Goal: Task Accomplishment & Management: Manage account settings

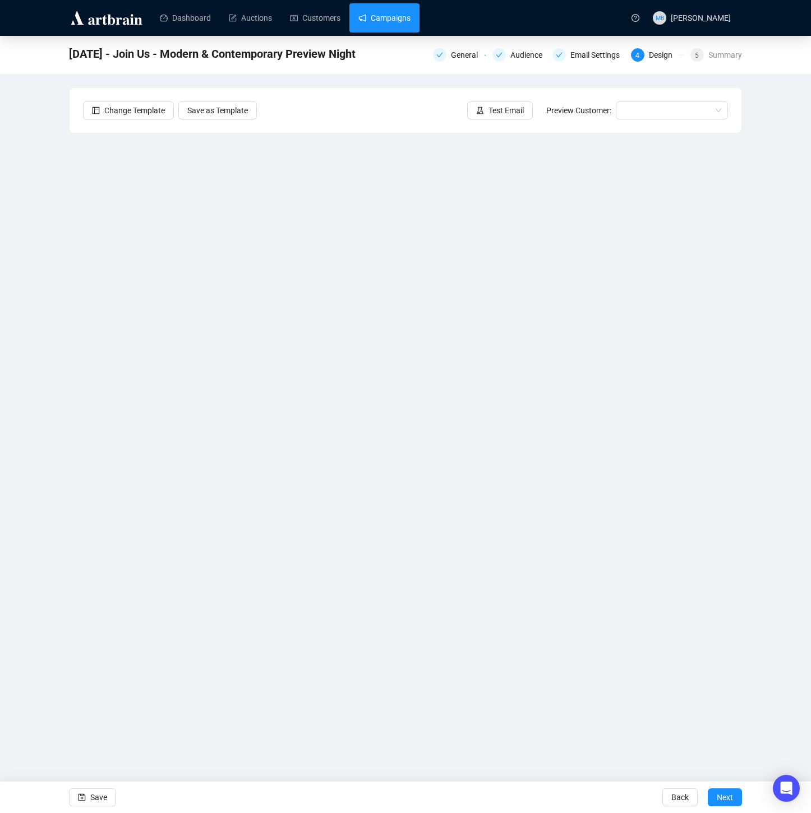
click at [395, 6] on link "Campaigns" at bounding box center [384, 17] width 52 height 29
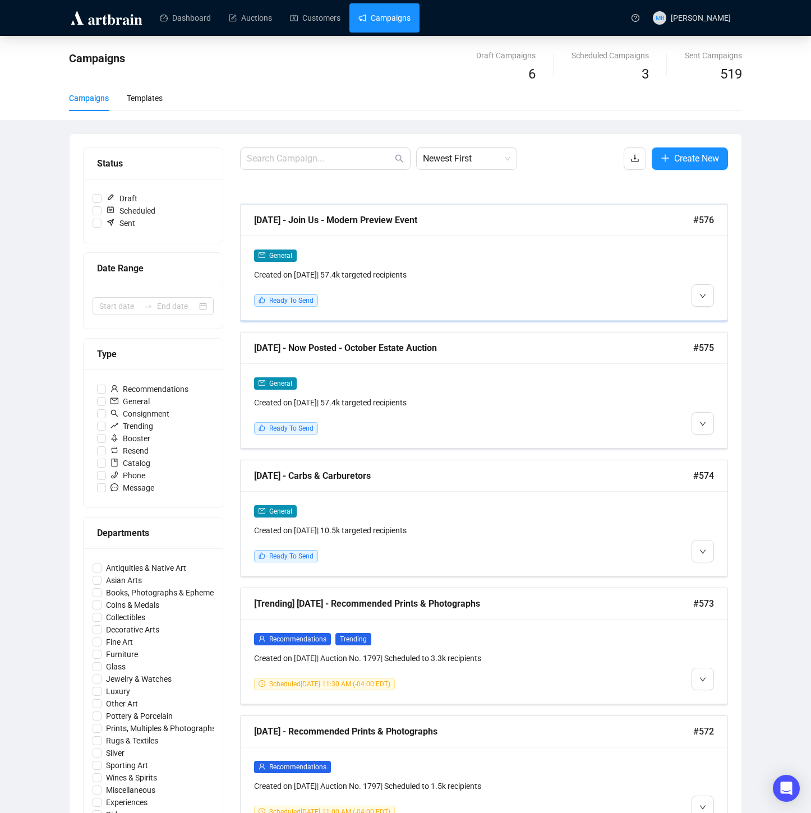
click at [617, 289] on div at bounding box center [655, 278] width 117 height 58
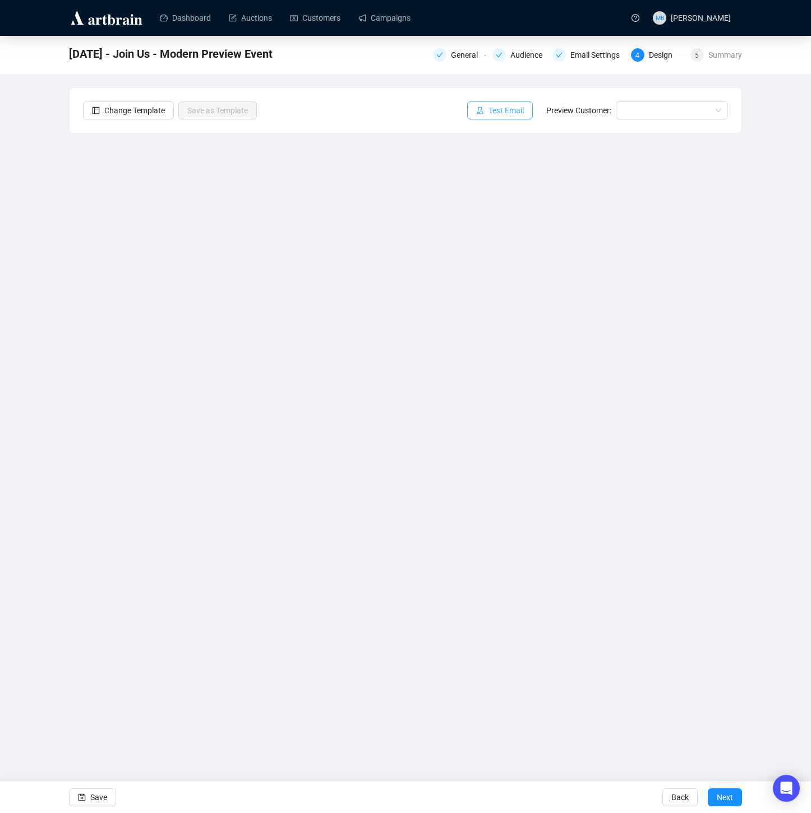
click at [497, 108] on span "Test Email" at bounding box center [505, 110] width 35 height 12
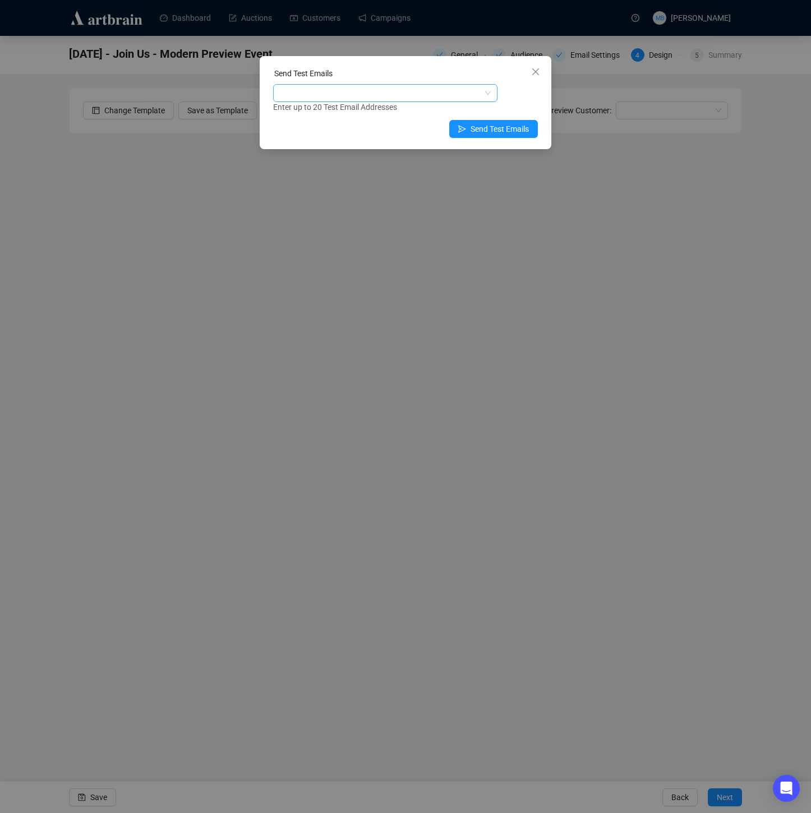
click at [320, 95] on div at bounding box center [379, 93] width 208 height 16
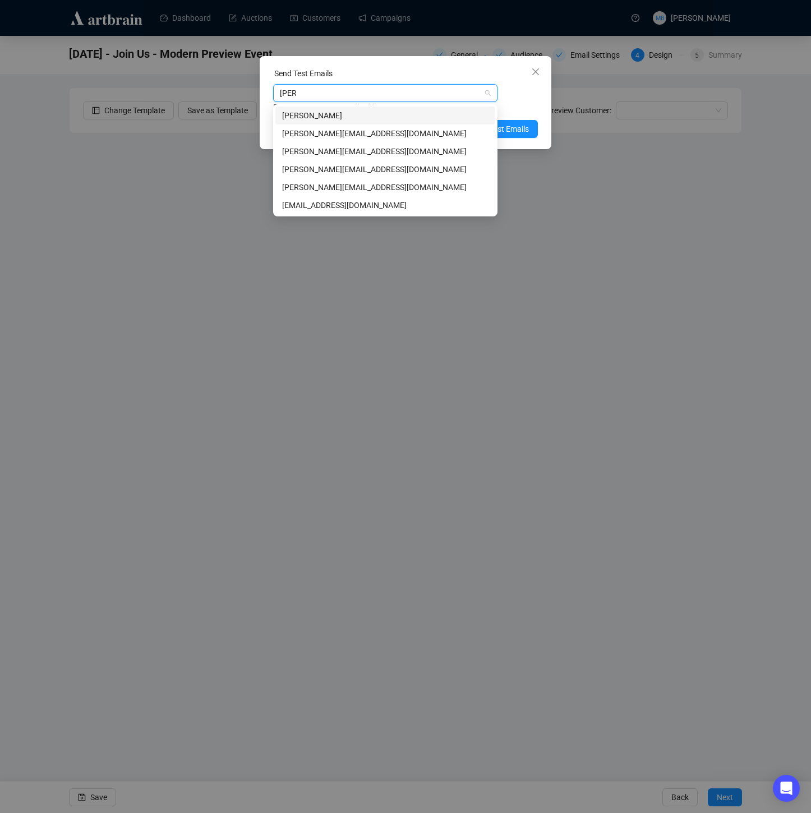
type input "[PERSON_NAME]"
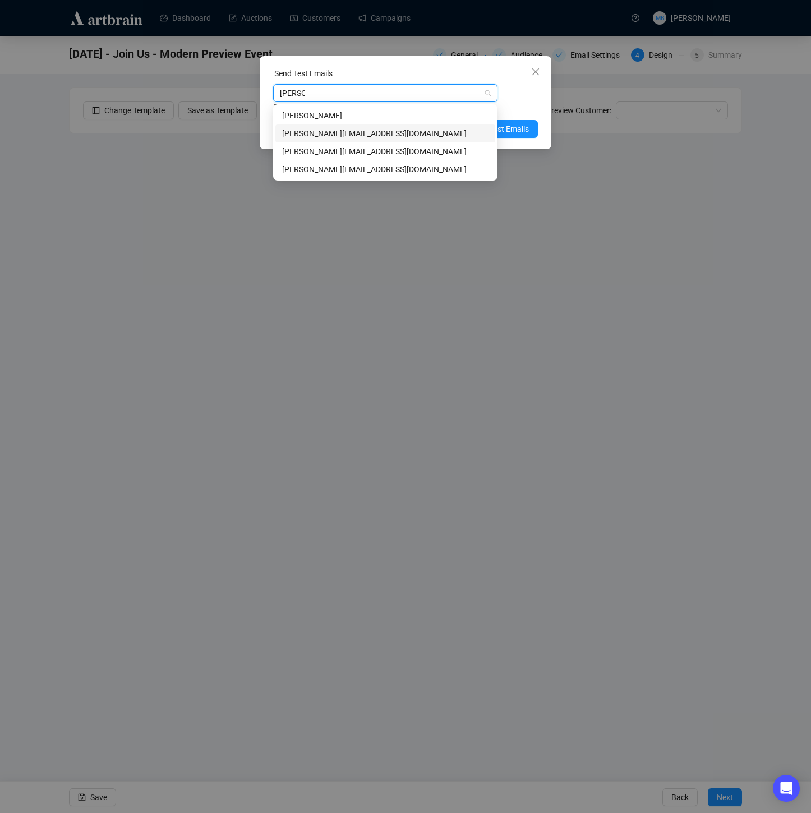
click at [326, 136] on div "[PERSON_NAME][EMAIL_ADDRESS][DOMAIN_NAME]" at bounding box center [385, 133] width 206 height 12
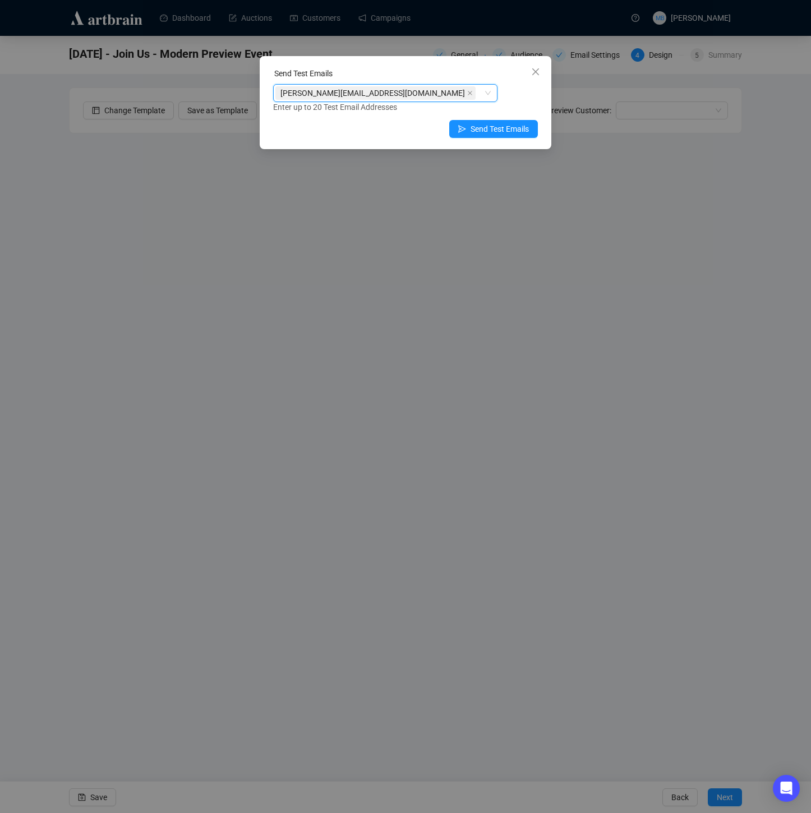
click at [402, 94] on div "robyn@lelandlittle.com" at bounding box center [379, 93] width 208 height 16
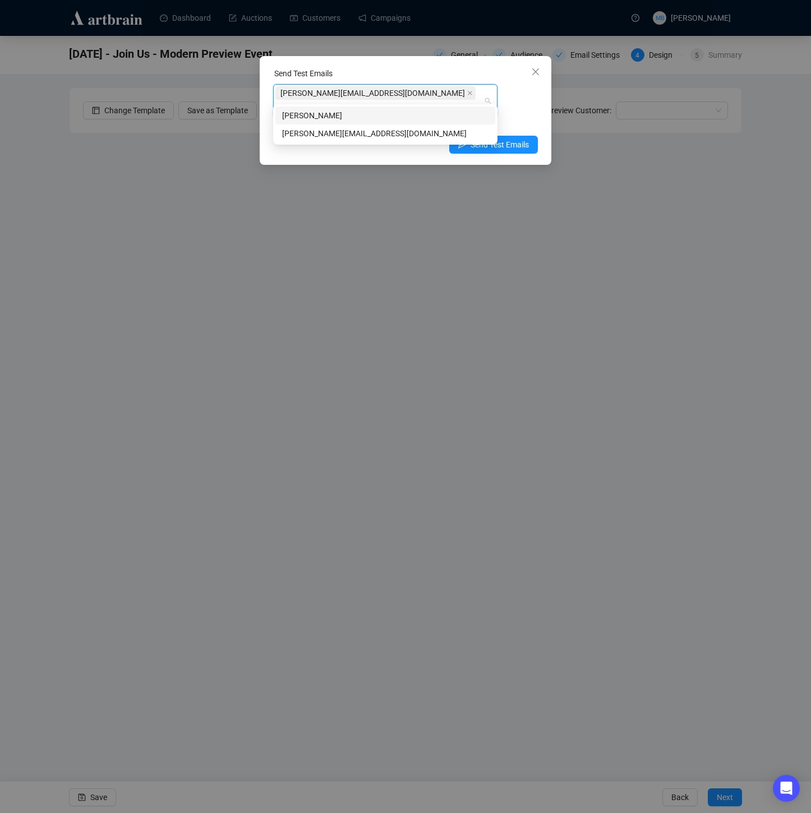
type input "holly"
click at [364, 138] on div "holly@lelandlittle.com" at bounding box center [385, 133] width 206 height 12
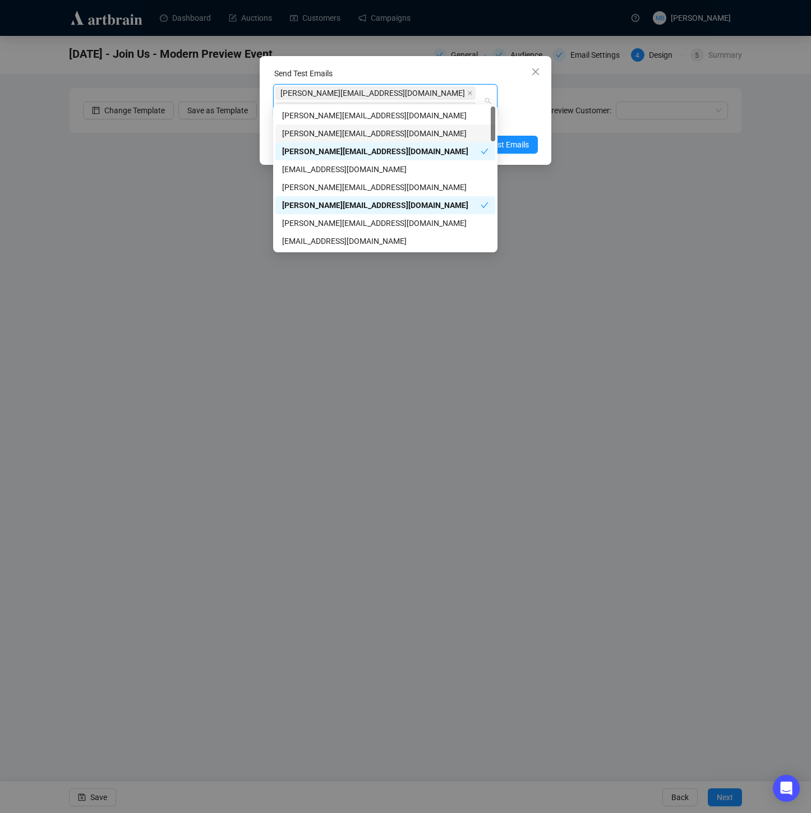
drag, startPoint x: 536, startPoint y: 99, endPoint x: 522, endPoint y: 114, distance: 20.6
click at [535, 99] on div "robyn@lelandlittle.com holly@lelandlittle.com Enter up to 20 Test Email Address…" at bounding box center [405, 106] width 265 height 45
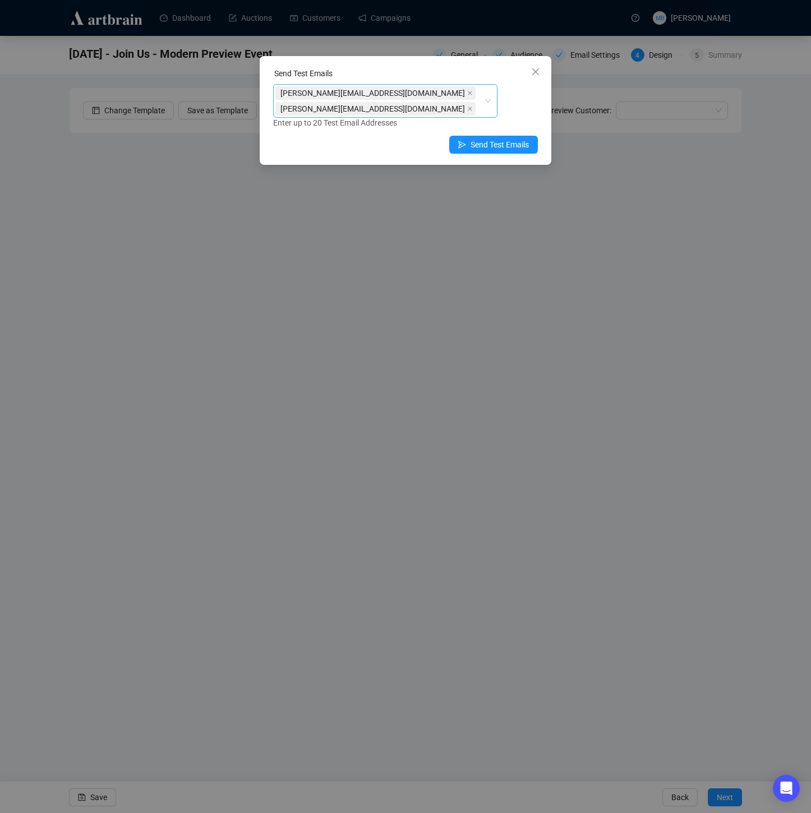
click at [478, 102] on input "search" at bounding box center [479, 108] width 2 height 13
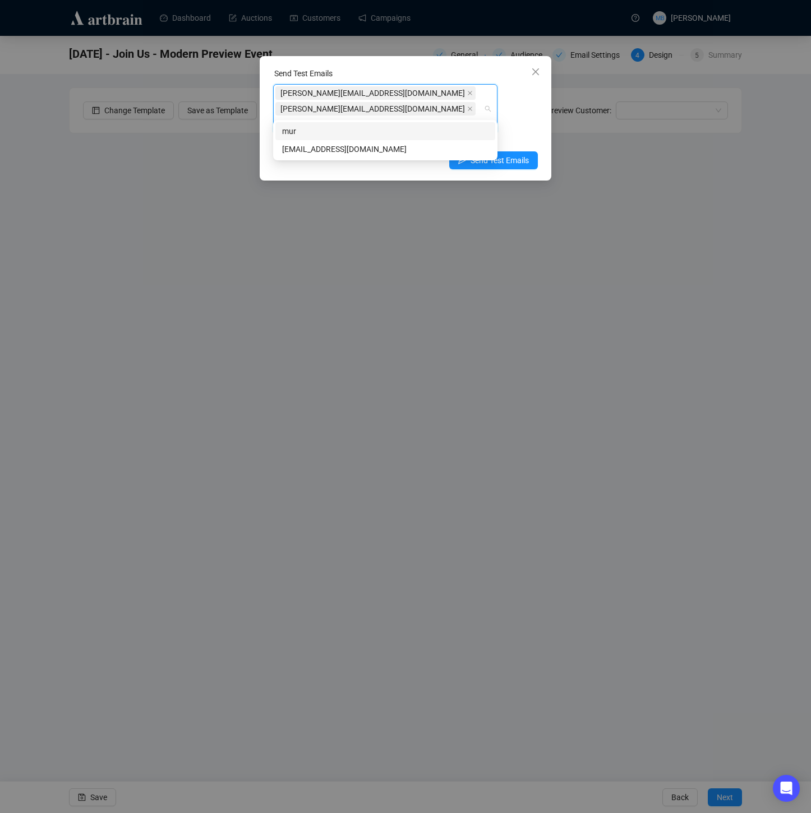
type input "muriah"
click at [416, 146] on div "muriah@lelandlittle.com" at bounding box center [385, 149] width 206 height 12
click at [519, 99] on div "robyn@lelandlittle.com holly@lelandlittle.com muriah@lelandlittle.com Enter up …" at bounding box center [405, 114] width 265 height 61
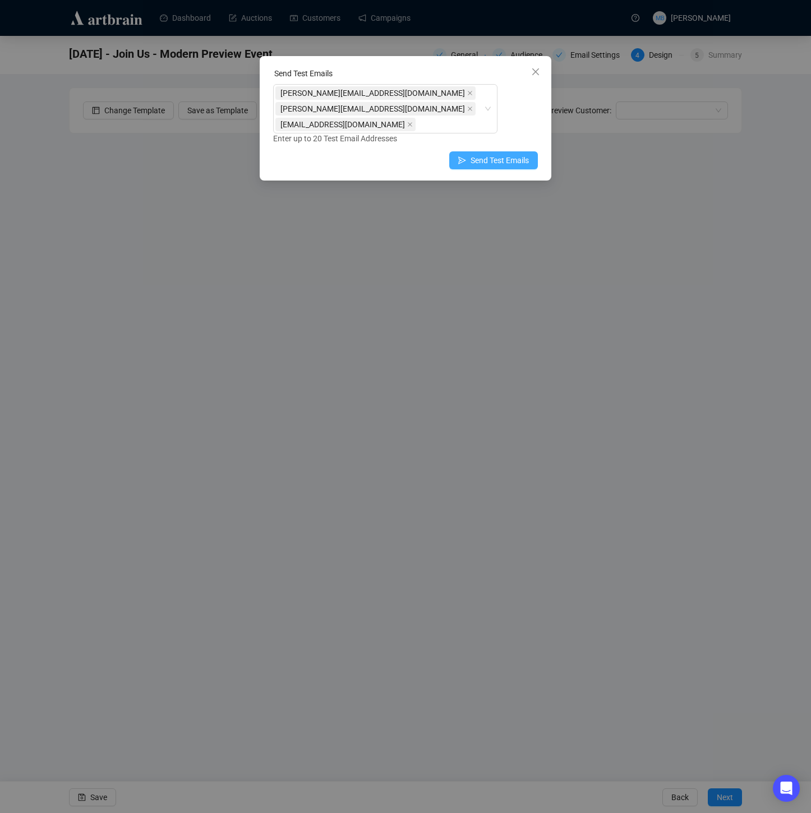
click at [503, 151] on button "Send Test Emails" at bounding box center [493, 160] width 89 height 18
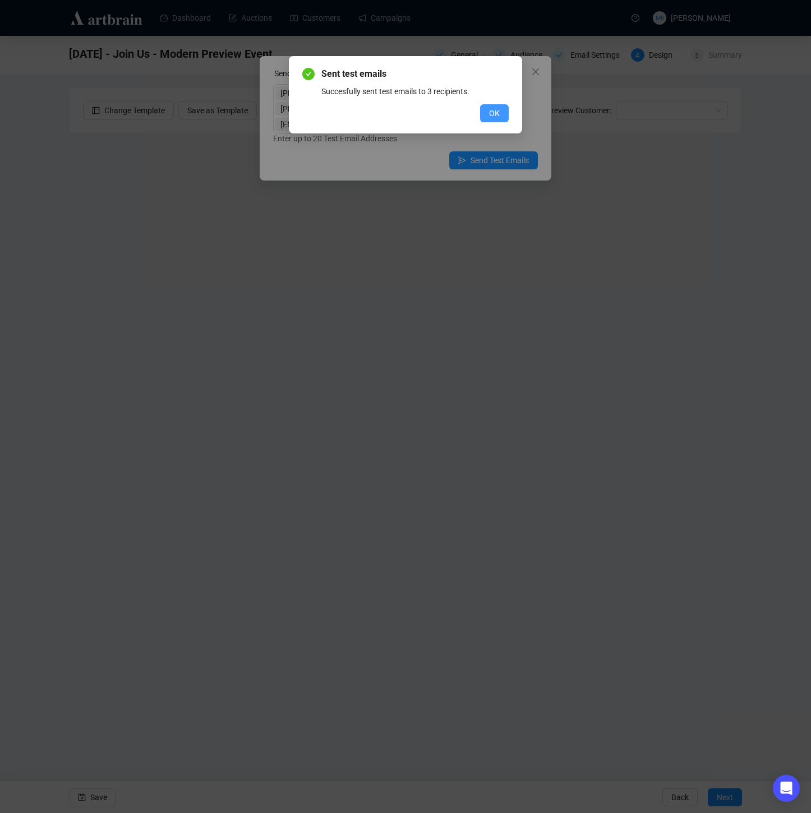
click at [497, 118] on span "OK" at bounding box center [494, 113] width 11 height 12
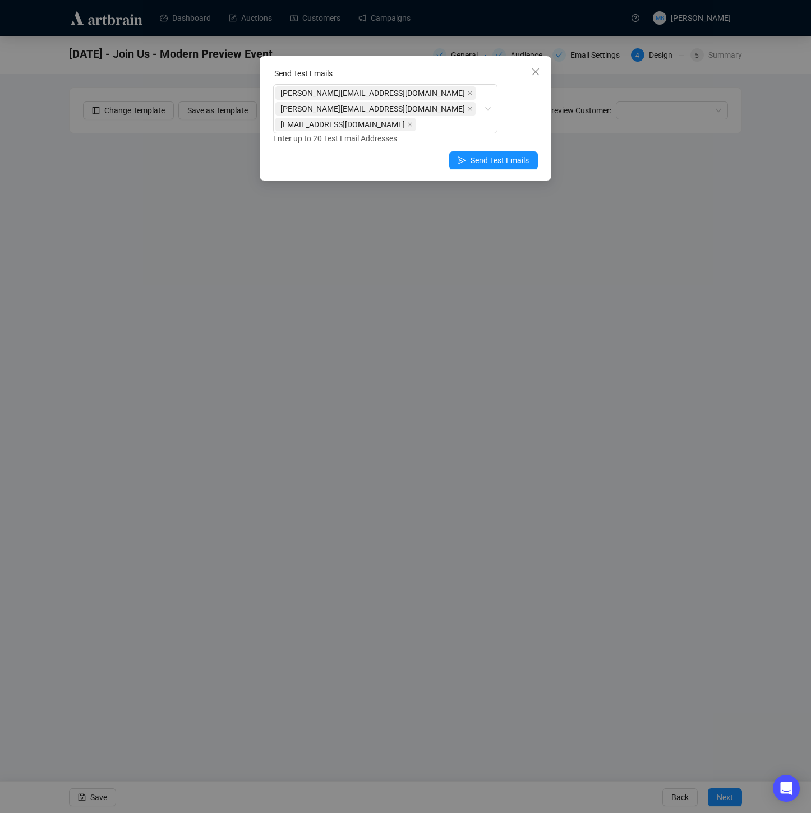
drag, startPoint x: 538, startPoint y: 75, endPoint x: 533, endPoint y: 82, distance: 8.6
click at [538, 74] on icon "close" at bounding box center [535, 71] width 7 height 7
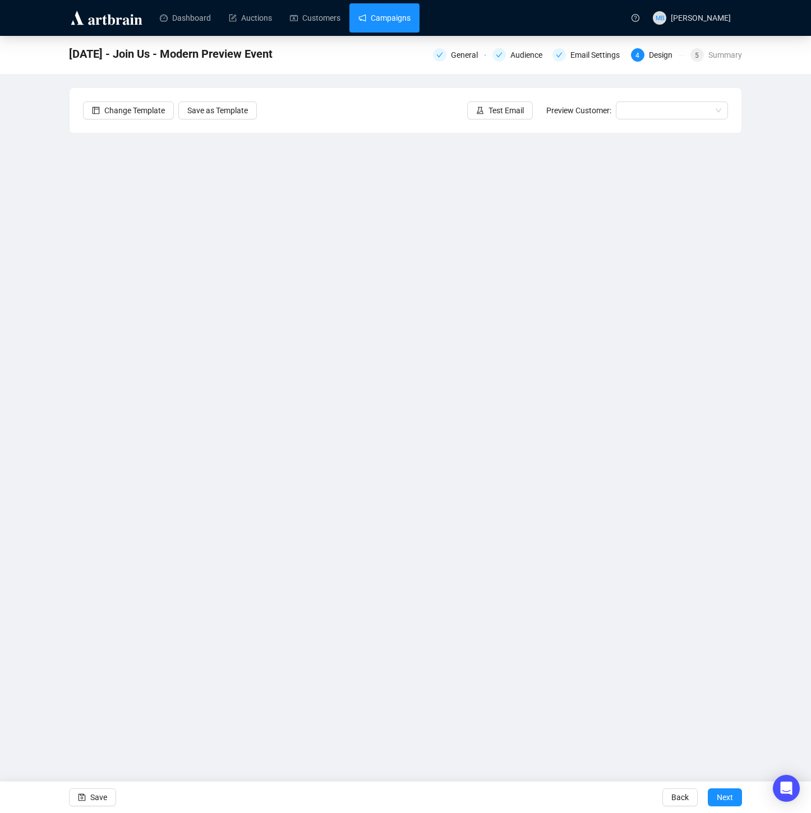
click at [391, 16] on link "Campaigns" at bounding box center [384, 17] width 52 height 29
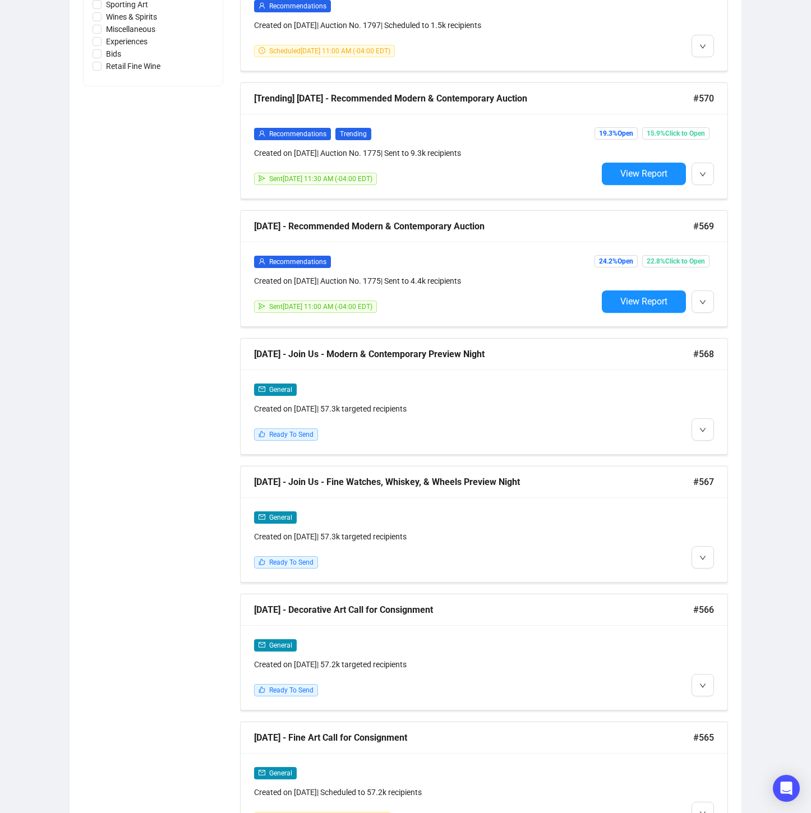
scroll to position [761, 0]
click at [729, 466] on span "Delete" at bounding box center [724, 469] width 21 height 9
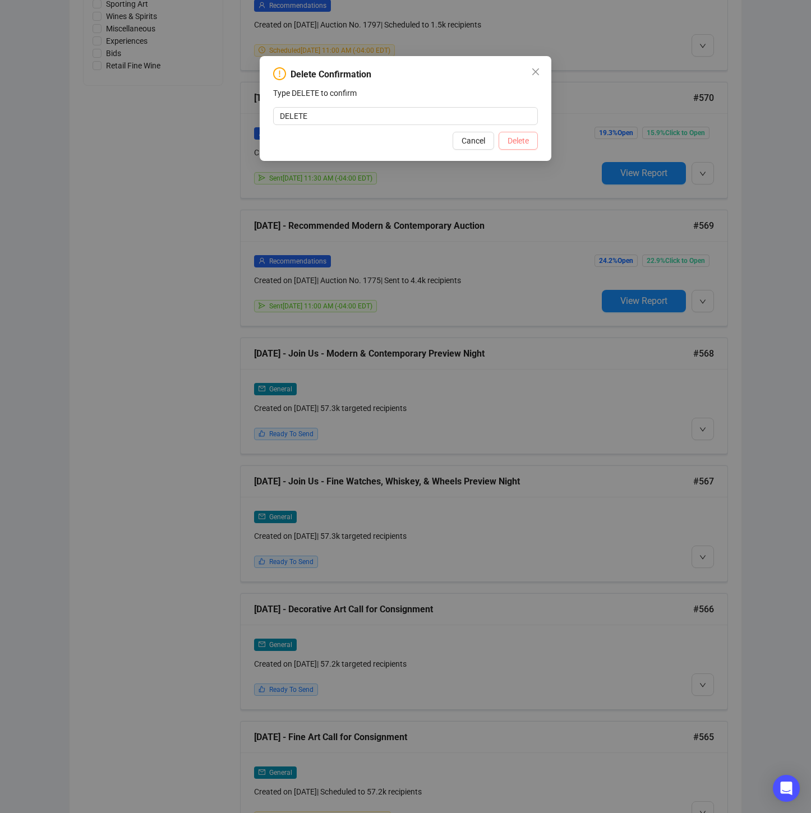
type input "DELETE"
click at [523, 144] on span "Delete" at bounding box center [517, 141] width 21 height 12
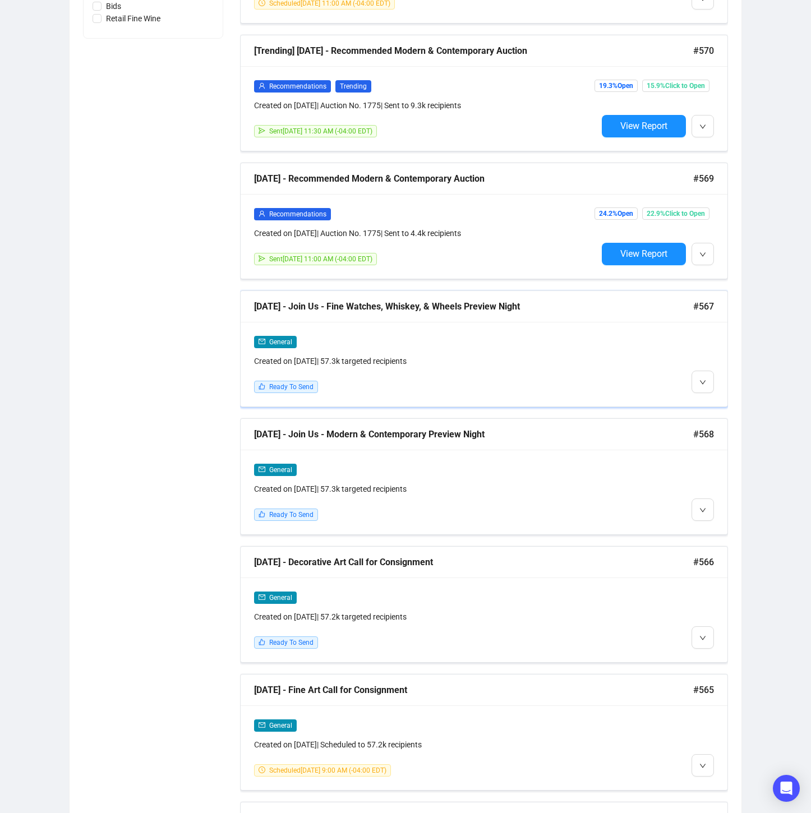
scroll to position [815, 0]
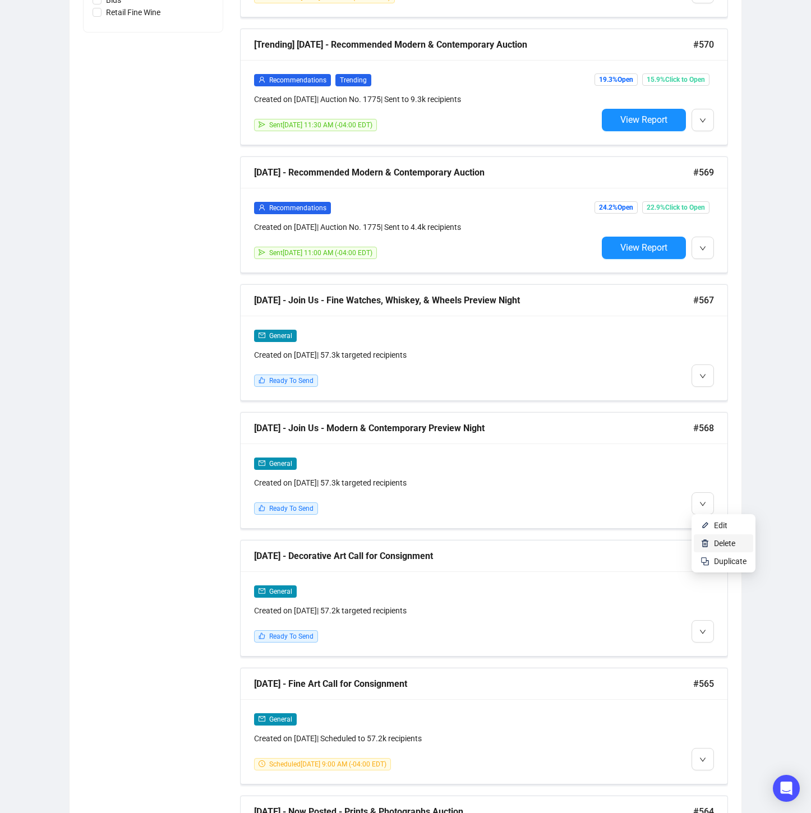
click at [730, 544] on span "Delete" at bounding box center [724, 543] width 21 height 9
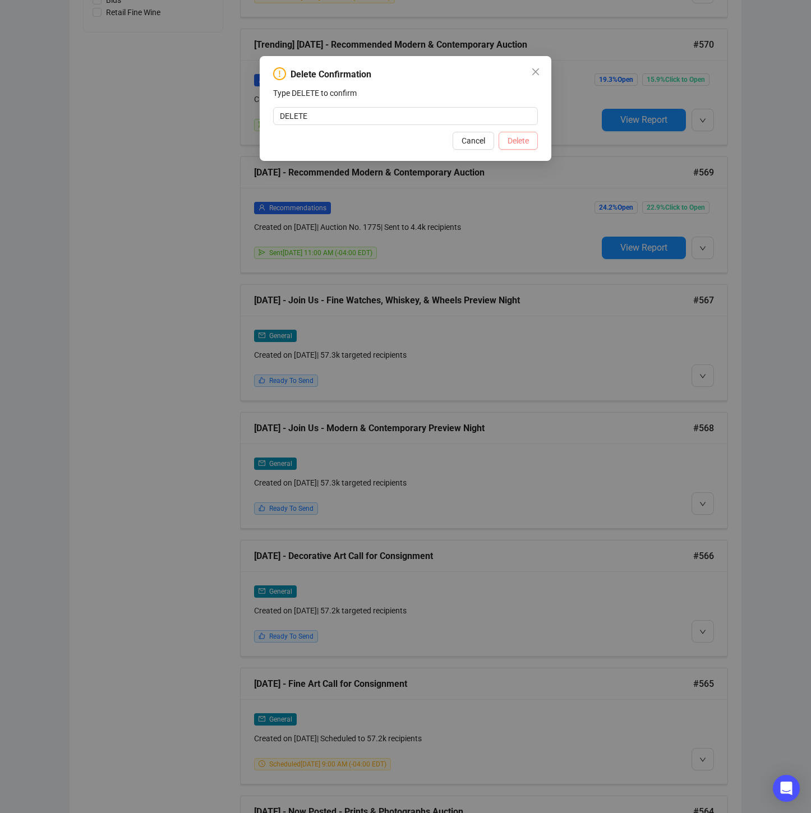
type input "DELETE"
click at [524, 142] on span "Delete" at bounding box center [517, 141] width 21 height 12
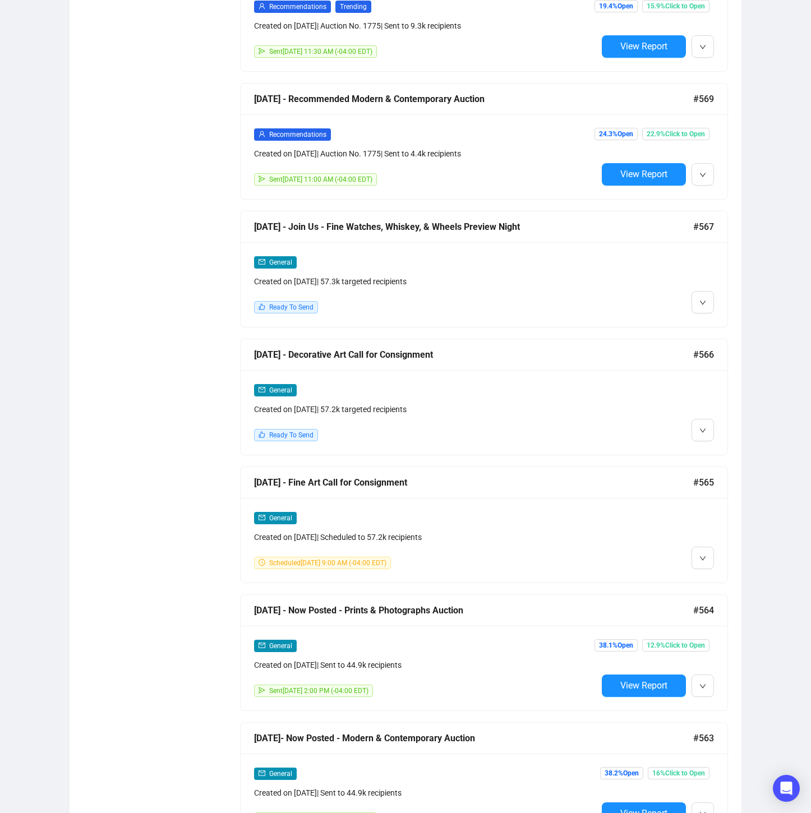
scroll to position [887, 0]
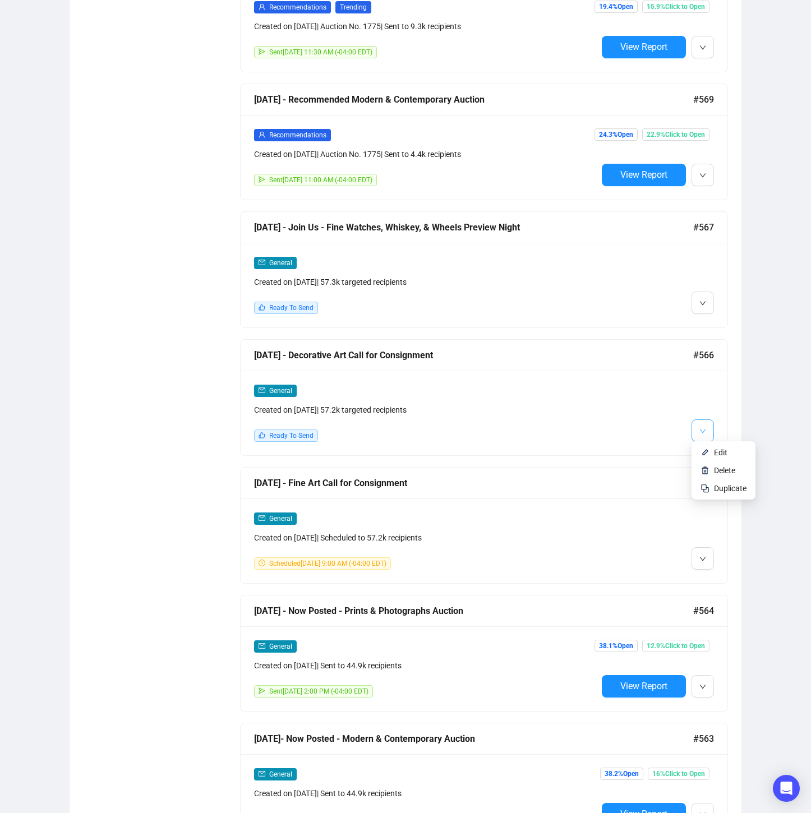
click at [702, 429] on icon "down" at bounding box center [702, 431] width 7 height 7
click at [706, 452] on img at bounding box center [704, 452] width 9 height 9
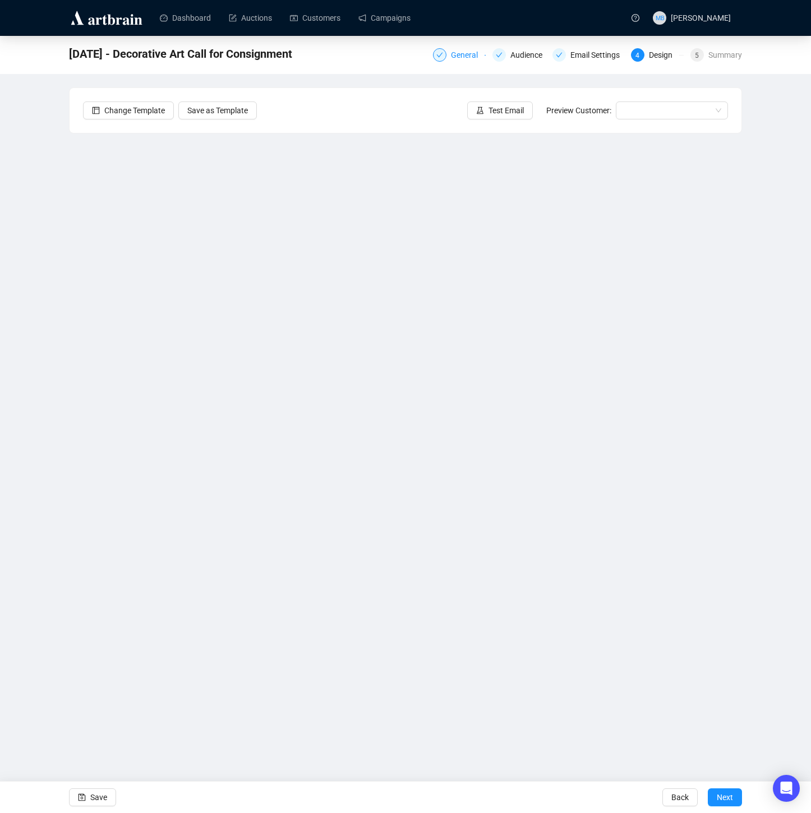
click at [459, 57] on div "General" at bounding box center [468, 54] width 34 height 13
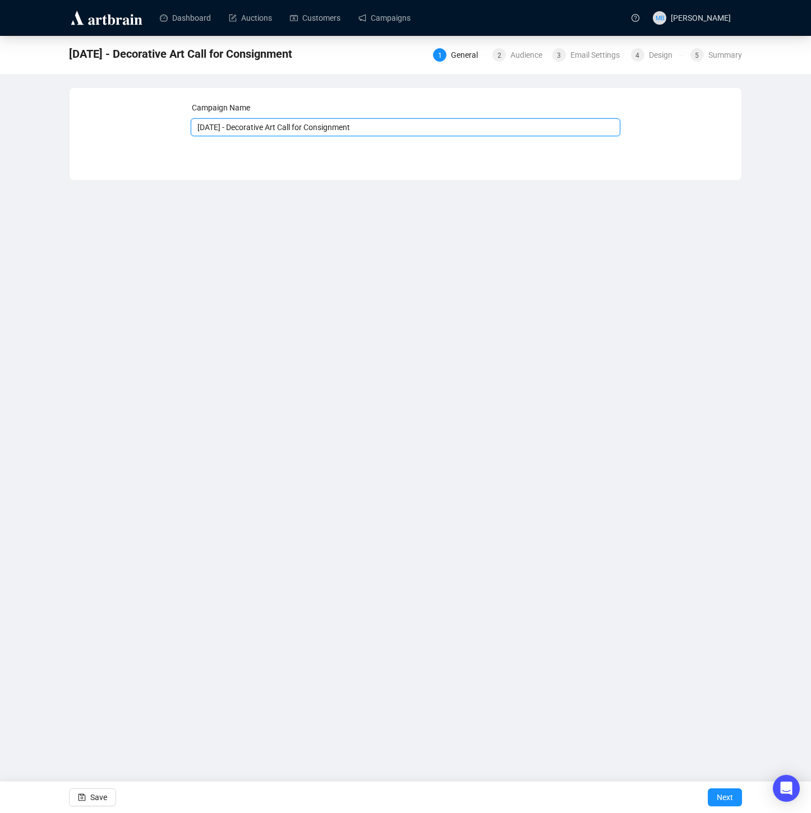
click at [214, 122] on input "[DATE] - Decorative Art Call for Consignment" at bounding box center [406, 127] width 430 height 18
type input "[DATE] - Decorative Art Call for Consignment"
click at [93, 797] on span "Save" at bounding box center [98, 796] width 17 height 31
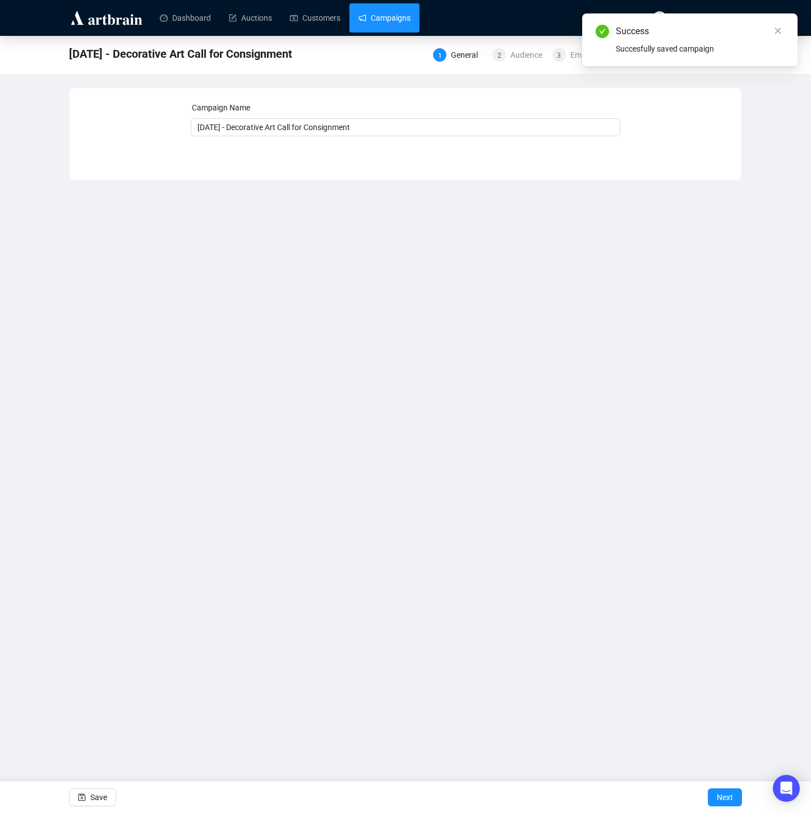
click at [399, 21] on link "Campaigns" at bounding box center [384, 17] width 52 height 29
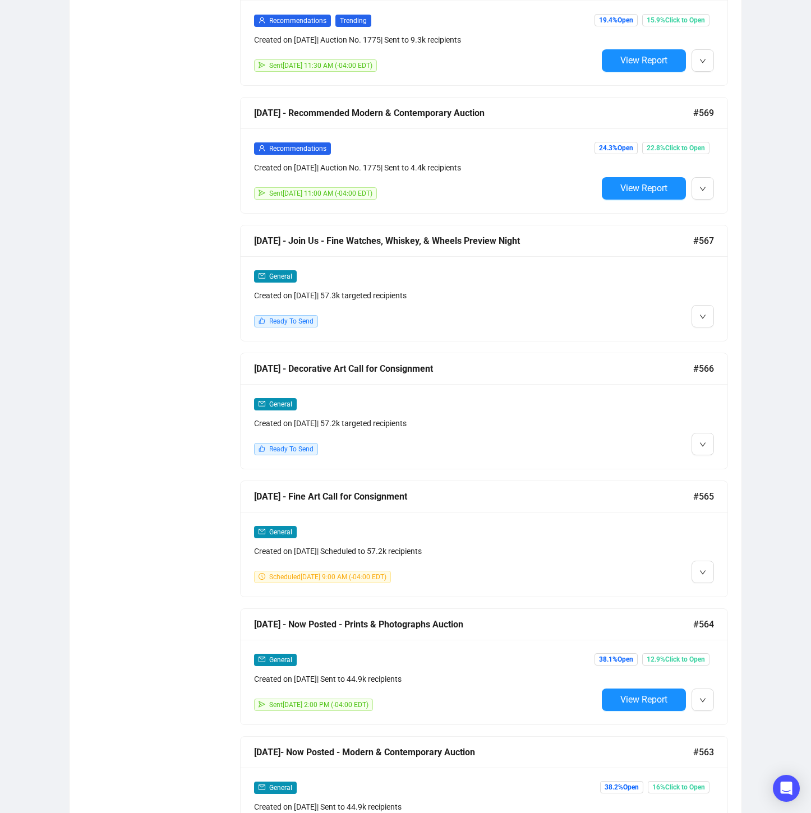
scroll to position [881, 0]
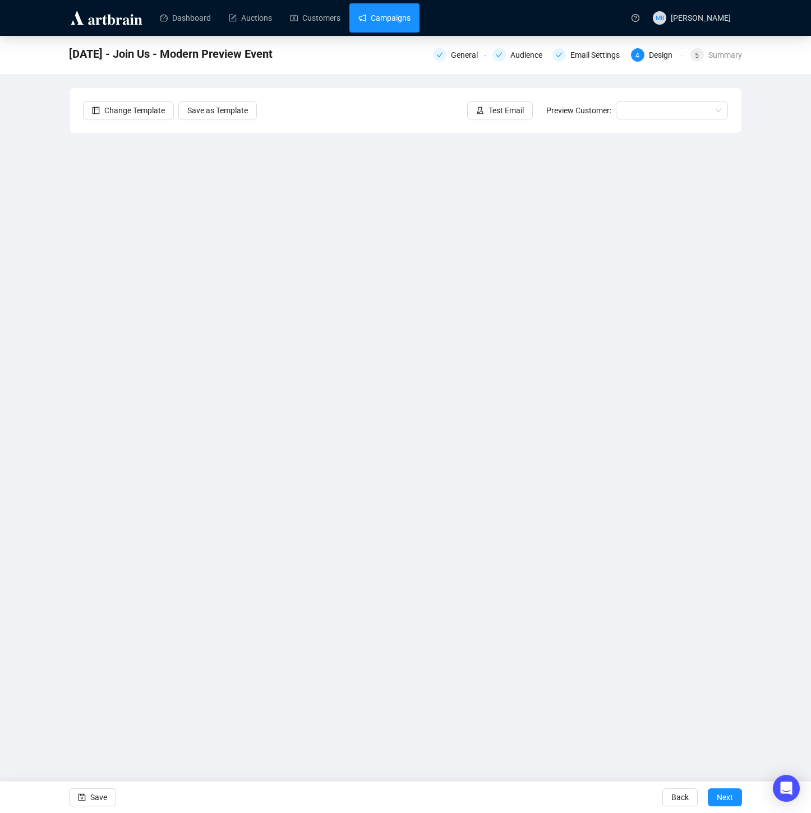
click at [383, 13] on link "Campaigns" at bounding box center [384, 17] width 52 height 29
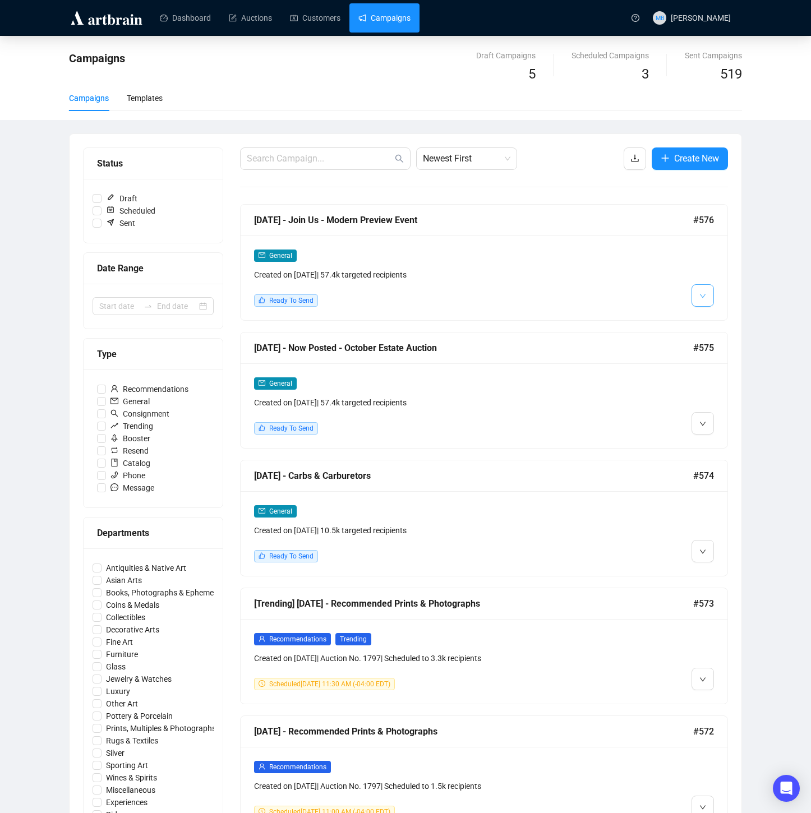
click at [712, 294] on button "button" at bounding box center [702, 295] width 22 height 22
click at [718, 320] on span "Edit" at bounding box center [720, 319] width 13 height 9
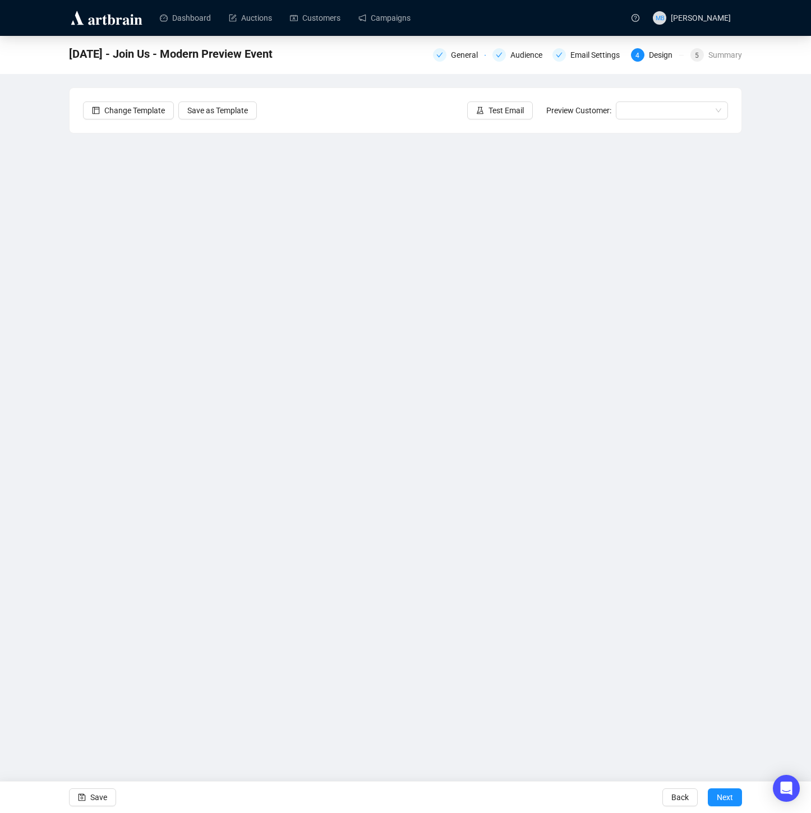
drag, startPoint x: 777, startPoint y: 580, endPoint x: 769, endPoint y: 580, distance: 7.8
click at [776, 580] on div "10/8/25 - Join Us - Modern Preview Event General Audience Email Settings 4 Desi…" at bounding box center [405, 336] width 811 height 601
click at [97, 795] on span "Save" at bounding box center [98, 796] width 17 height 31
